Goal: Find specific page/section: Find specific page/section

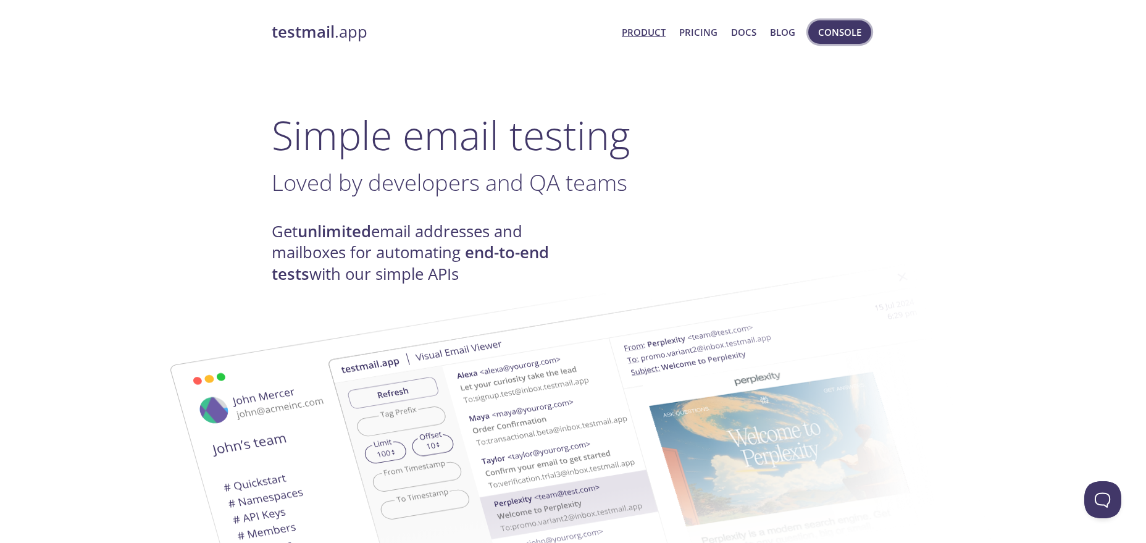
click at [849, 40] on button "Console" at bounding box center [839, 31] width 63 height 23
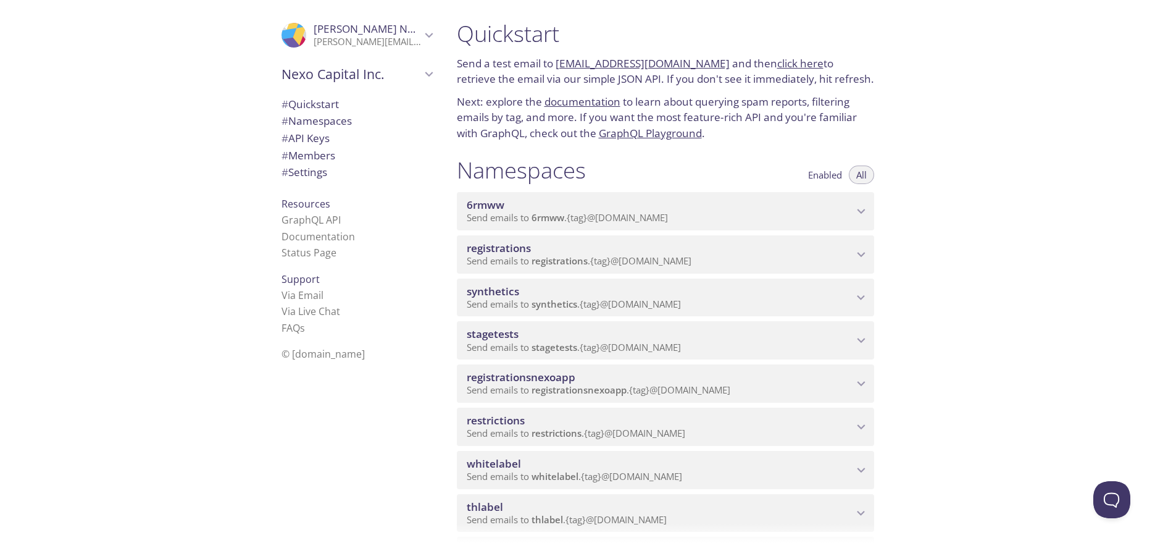
click at [714, 339] on span "stagetests" at bounding box center [660, 334] width 386 height 14
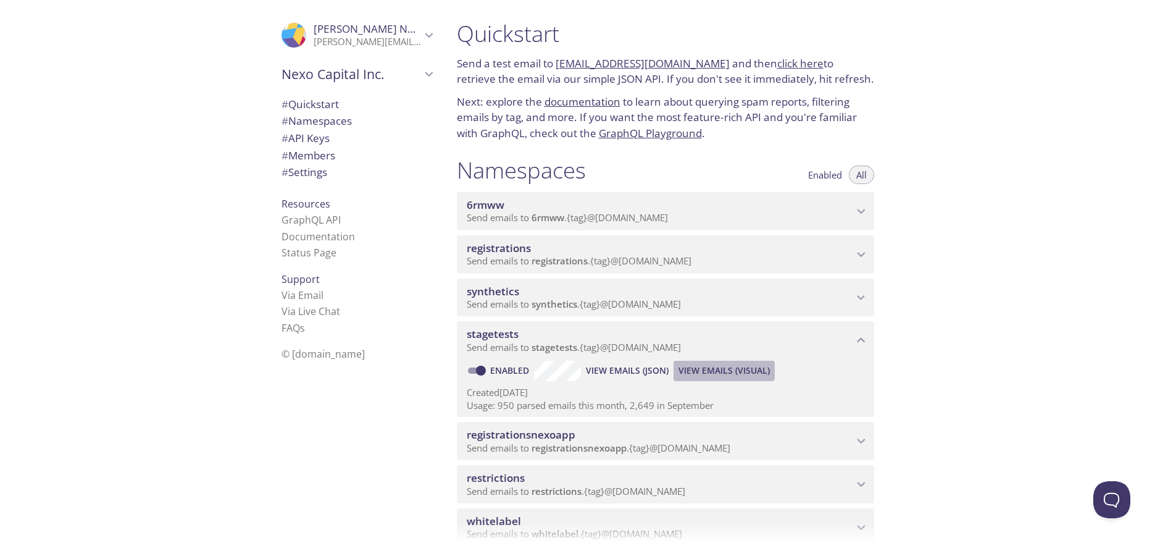
click at [714, 371] on span "View Emails (Visual)" at bounding box center [723, 370] width 91 height 15
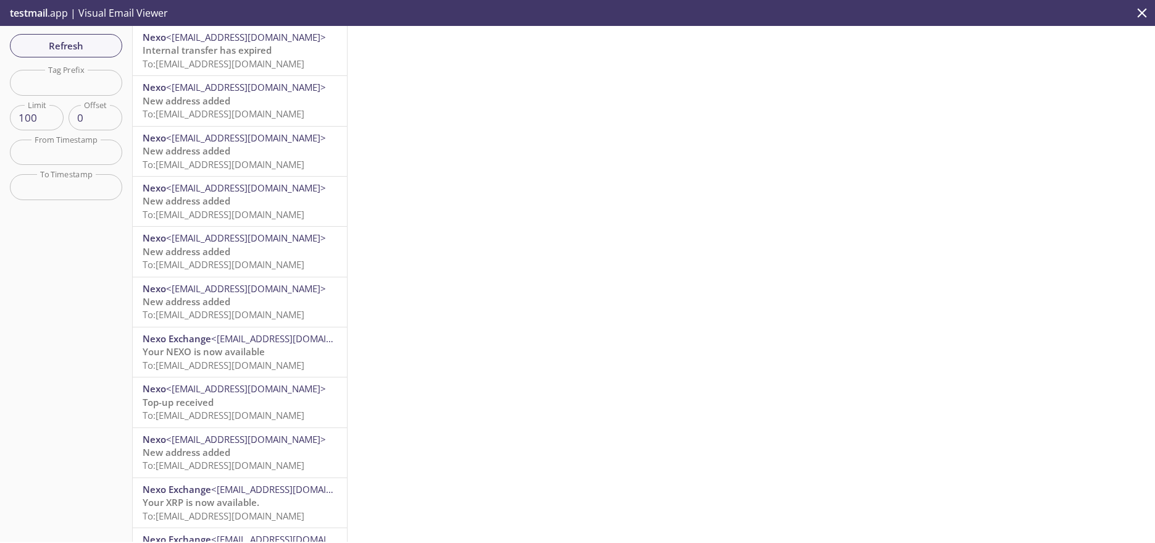
click at [813, 164] on div at bounding box center [750, 283] width 807 height 515
